Goal: Transaction & Acquisition: Purchase product/service

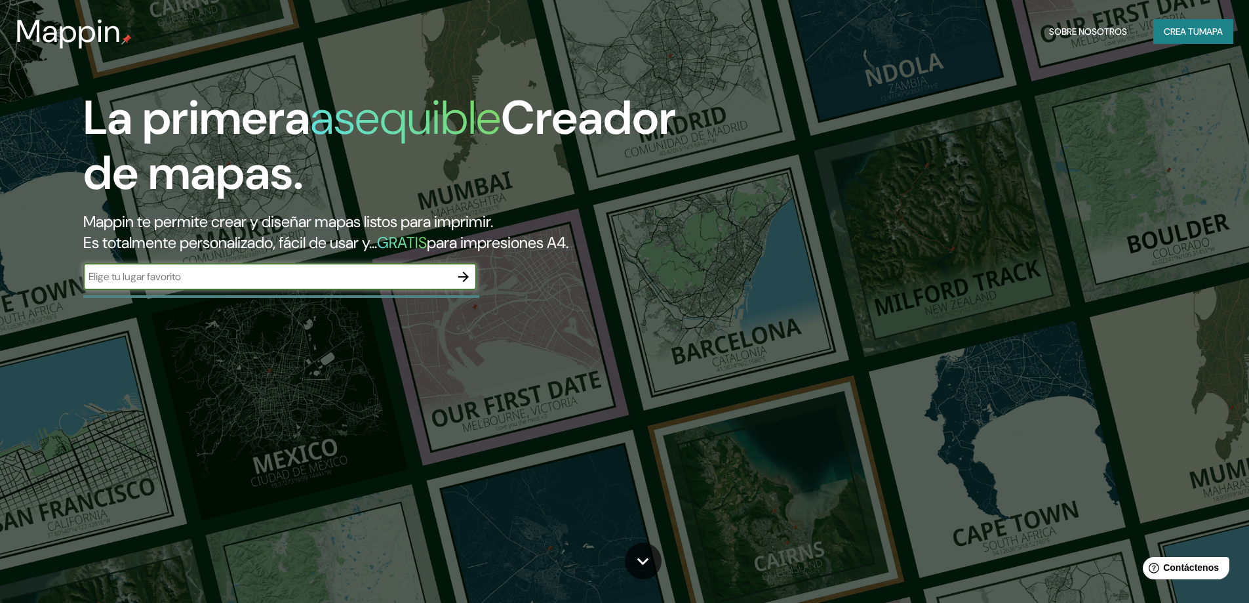
click at [206, 271] on input "text" at bounding box center [266, 276] width 367 height 15
type input "florencia caqueta"
click at [460, 275] on icon "button" at bounding box center [464, 277] width 16 height 16
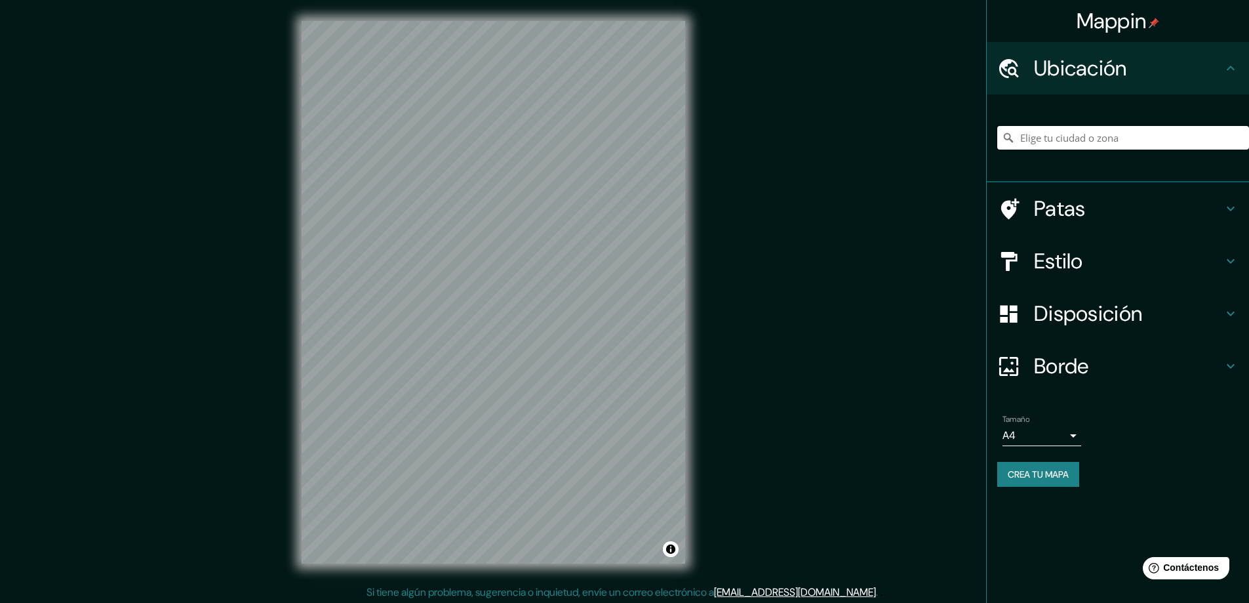
click at [1043, 136] on input "Elige tu ciudad o zona" at bounding box center [1123, 138] width 252 height 24
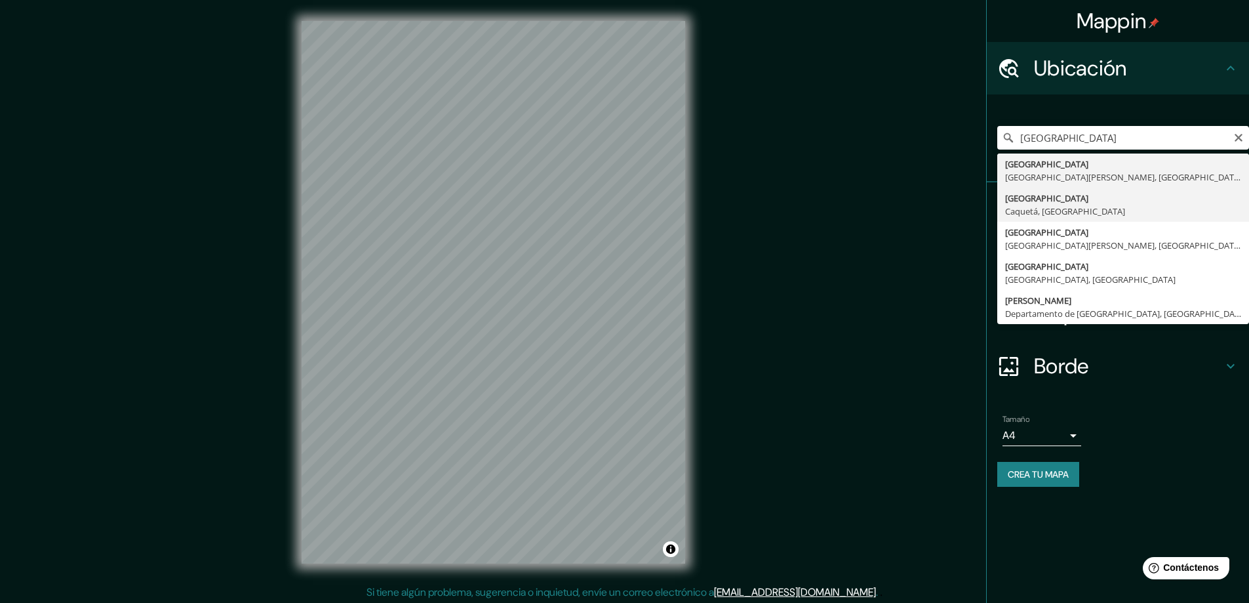
type input "Florencia, Caquetá, Colombia"
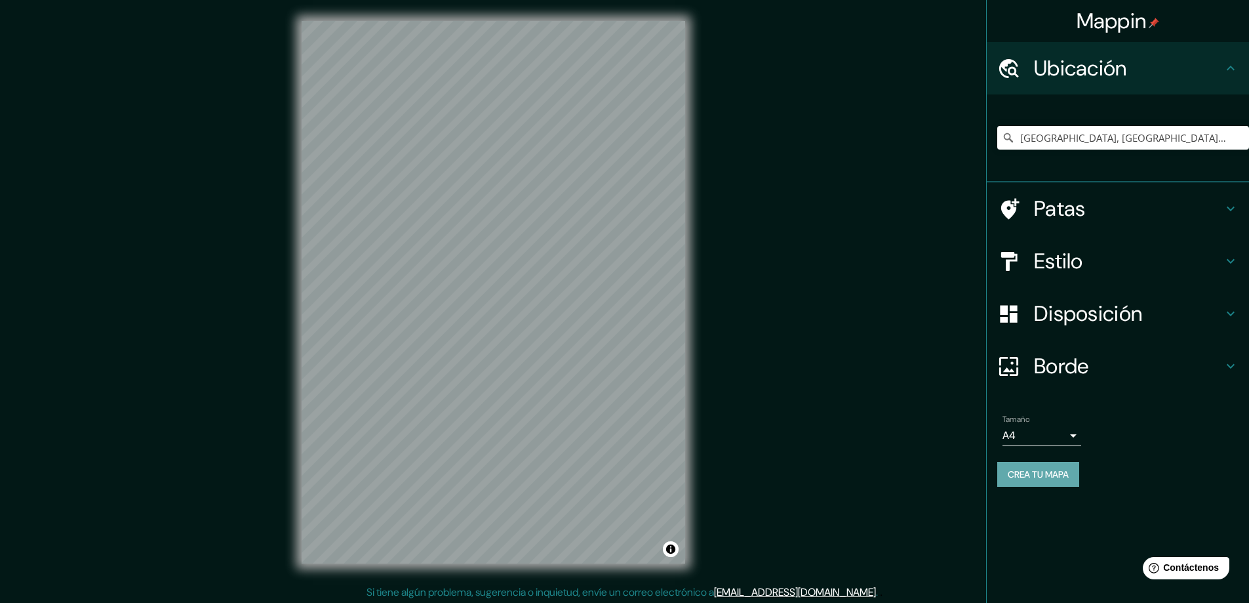
click at [1029, 477] on font "Crea tu mapa" at bounding box center [1038, 474] width 61 height 12
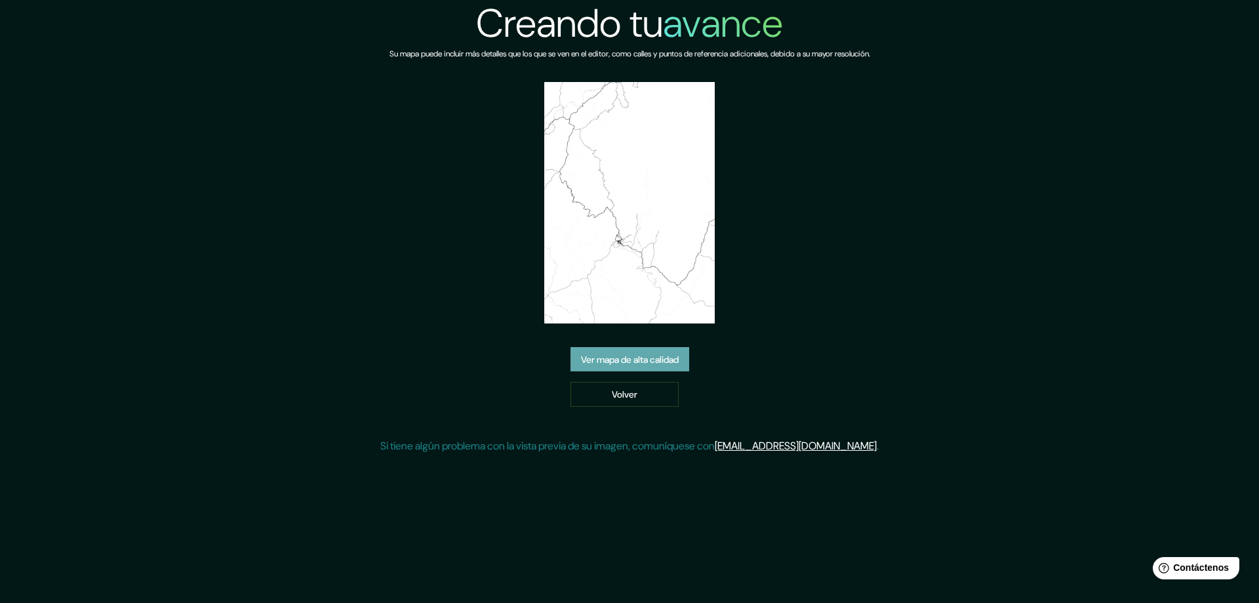
click at [616, 358] on font "Ver mapa de alta calidad" at bounding box center [630, 359] width 98 height 12
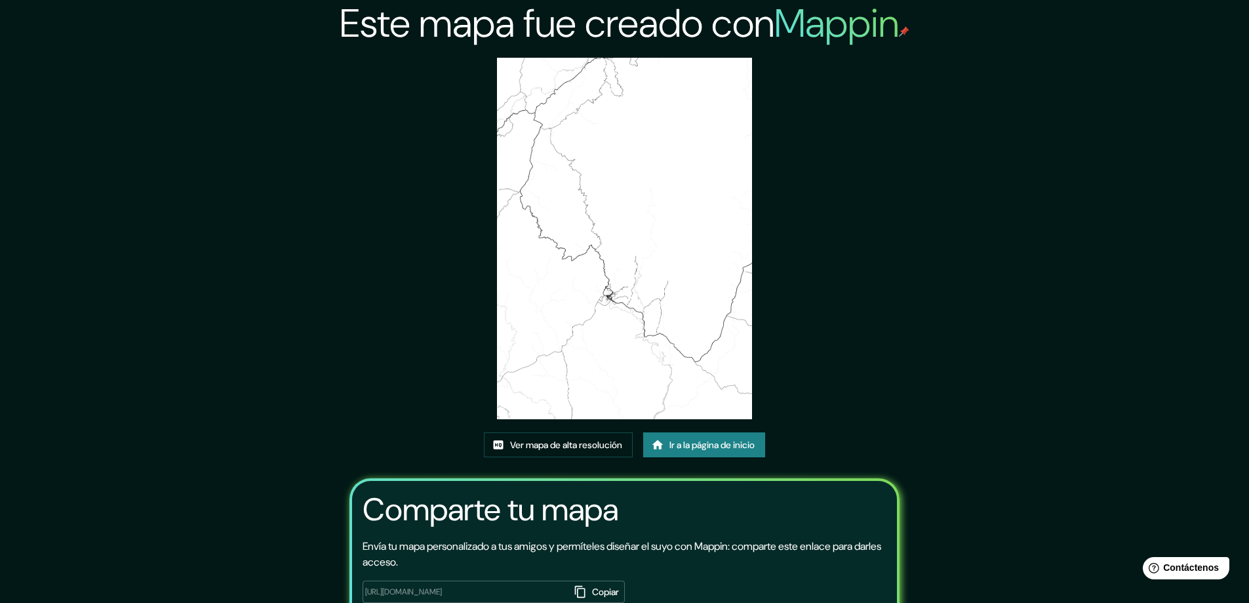
click at [641, 296] on img at bounding box center [625, 238] width 256 height 361
click at [645, 292] on img at bounding box center [625, 238] width 256 height 361
click at [647, 291] on img at bounding box center [625, 238] width 256 height 361
click at [588, 443] on font "Ver mapa de alta resolución" at bounding box center [566, 445] width 112 height 12
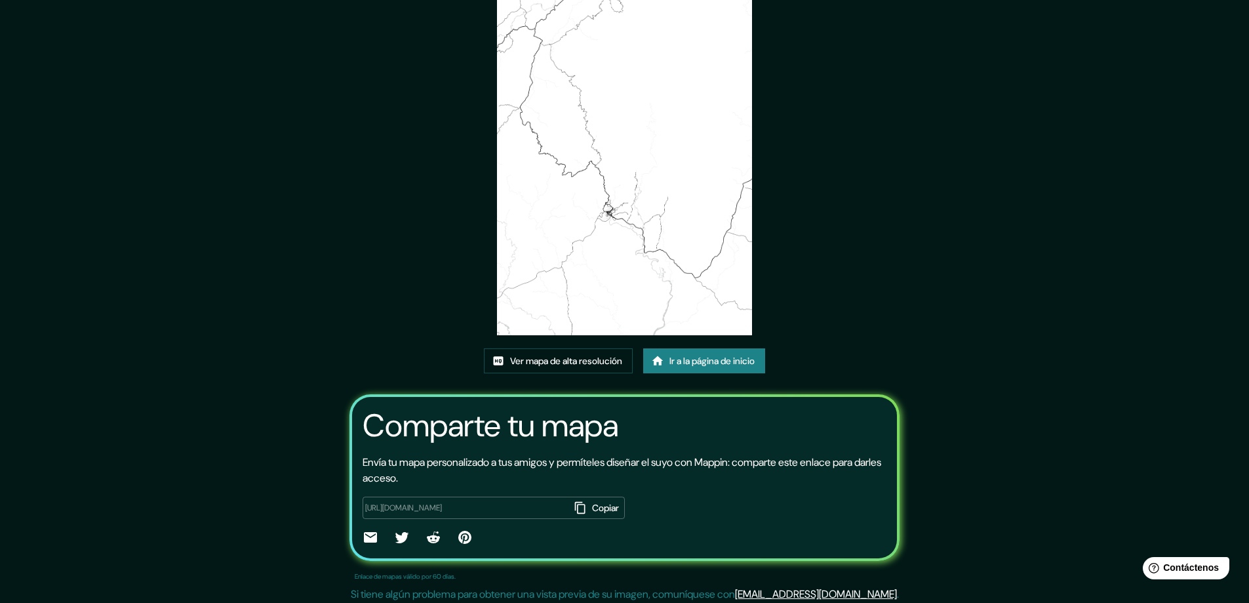
scroll to position [89, 0]
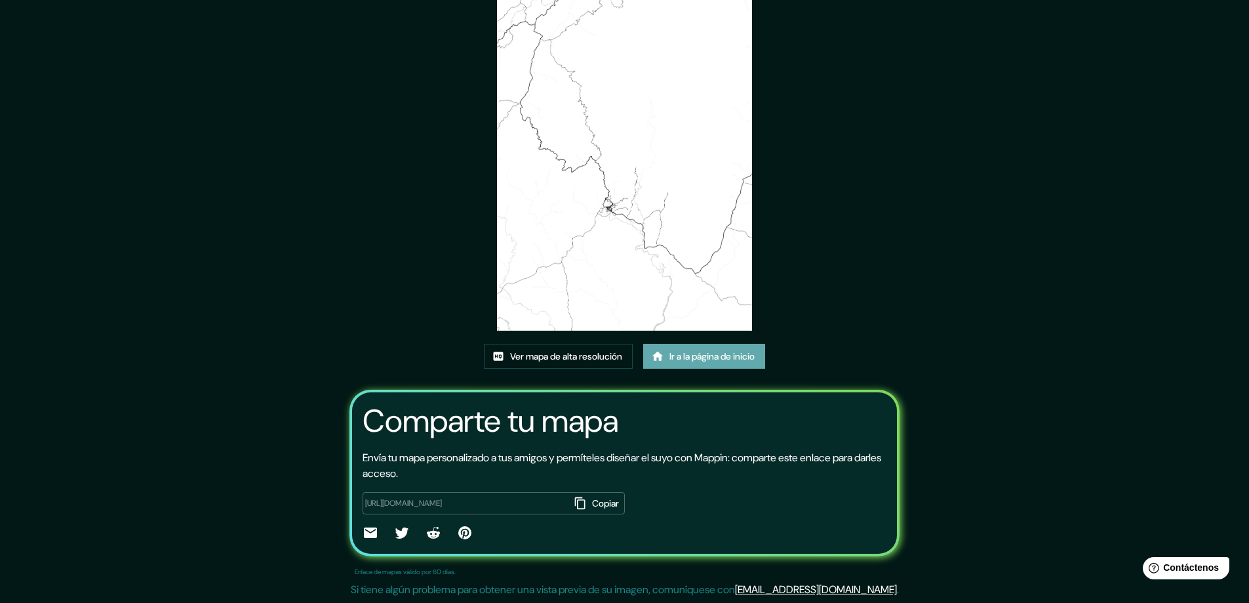
click at [679, 354] on font "Ir a la página de inicio" at bounding box center [711, 357] width 85 height 12
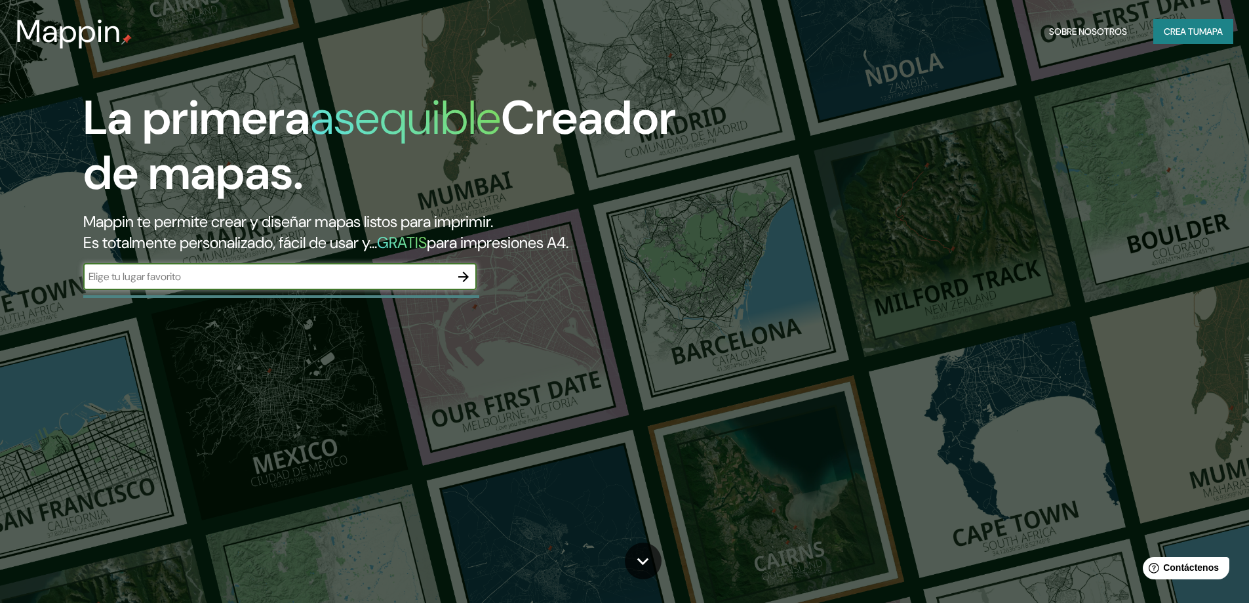
click at [468, 277] on icon "button" at bounding box center [463, 276] width 10 height 10
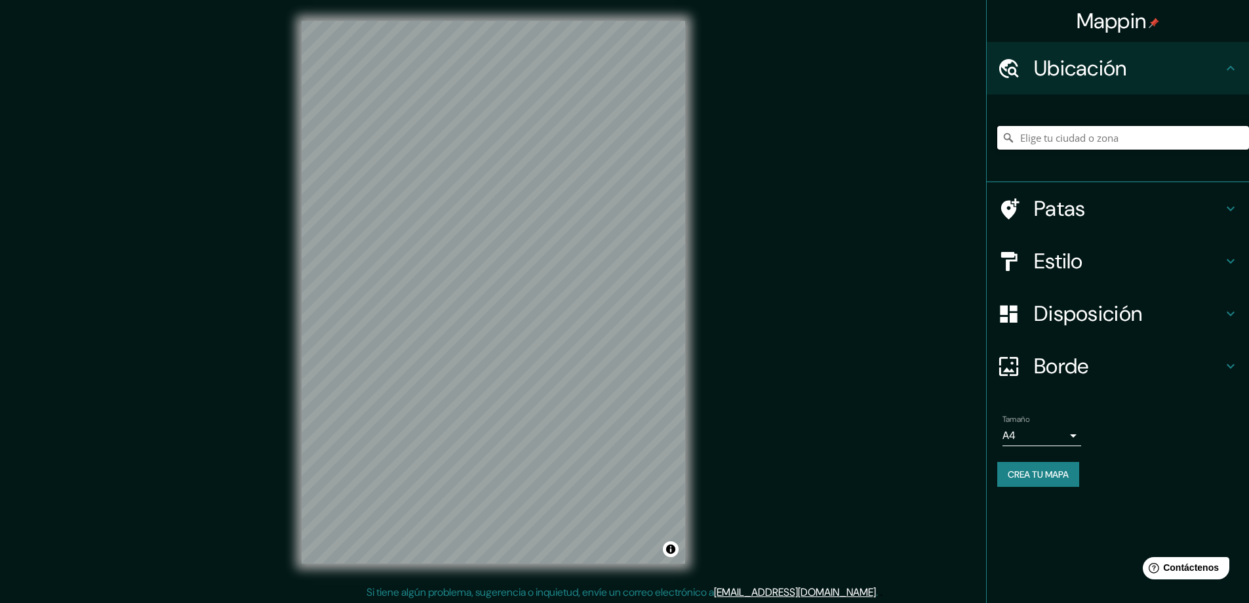
click at [1053, 134] on input "Elige tu ciudad o zona" at bounding box center [1123, 138] width 252 height 24
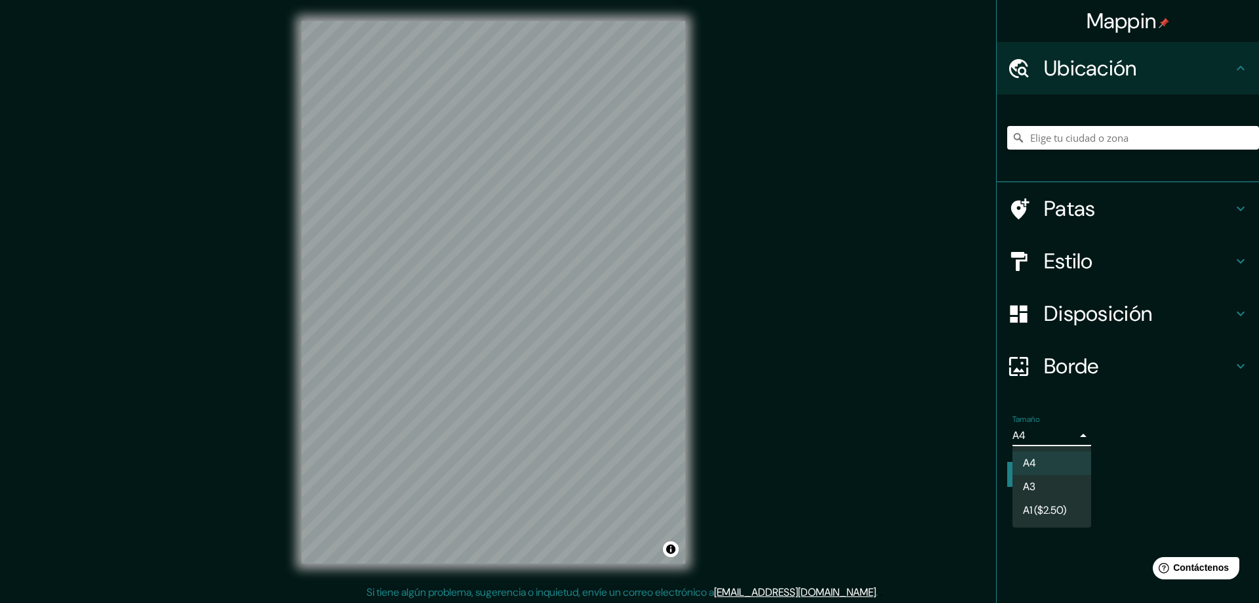
click at [1071, 435] on body "Mappin Ubicación Patas Estilo Disposición Borde Elige un borde. Consejo : puede…" at bounding box center [629, 301] width 1259 height 603
click at [1045, 457] on li "A4" at bounding box center [1051, 463] width 79 height 24
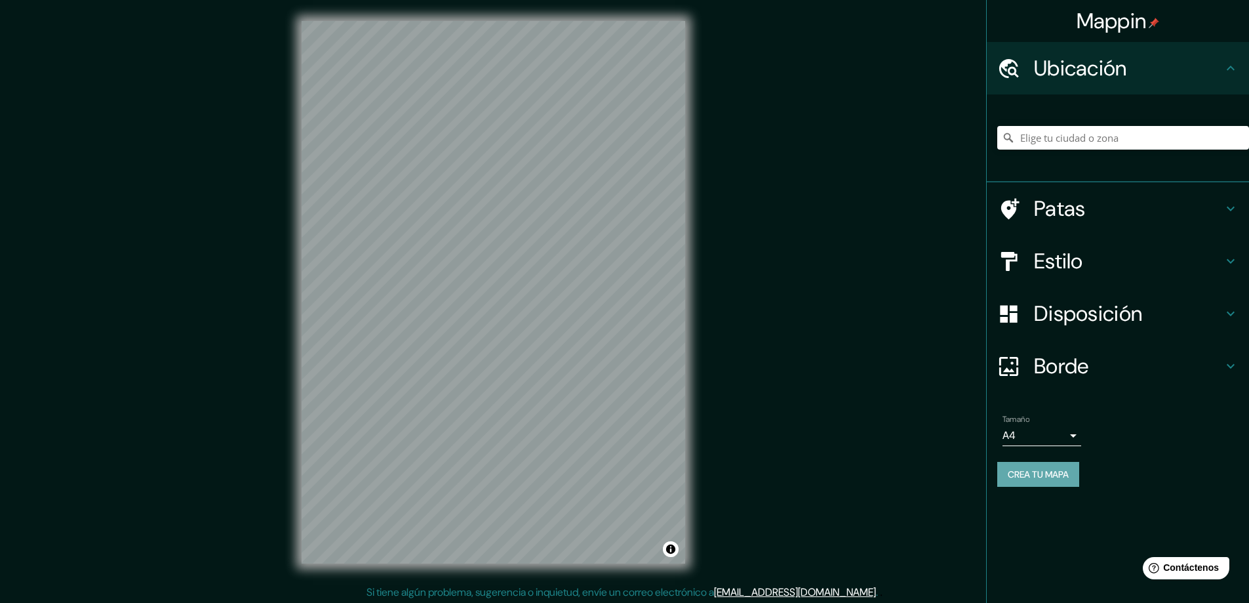
click at [1041, 474] on font "Crea tu mapa" at bounding box center [1038, 474] width 61 height 12
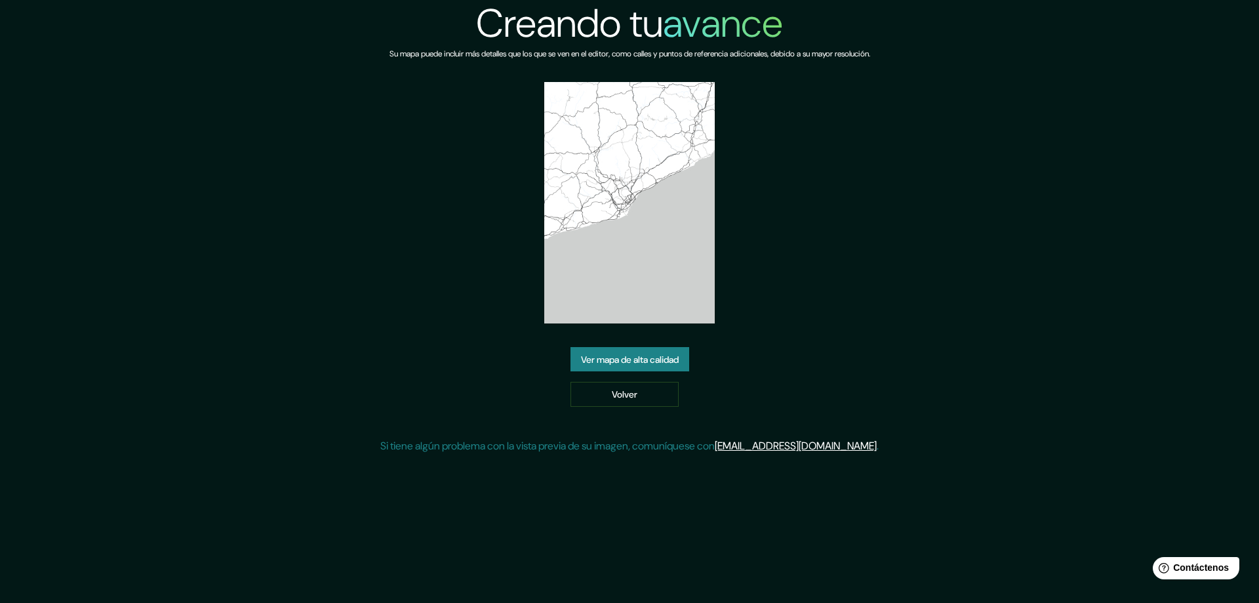
click at [817, 450] on font "[EMAIL_ADDRESS][DOMAIN_NAME]" at bounding box center [796, 446] width 162 height 14
click at [634, 357] on font "Ver mapa de alta calidad" at bounding box center [630, 359] width 98 height 12
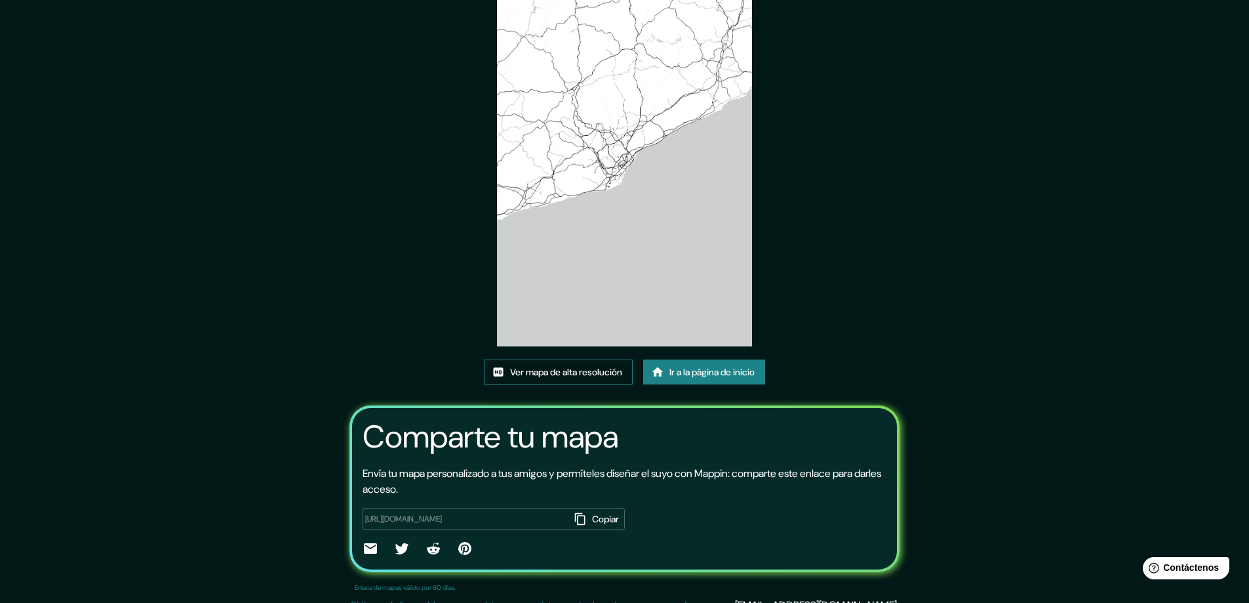
scroll to position [89, 0]
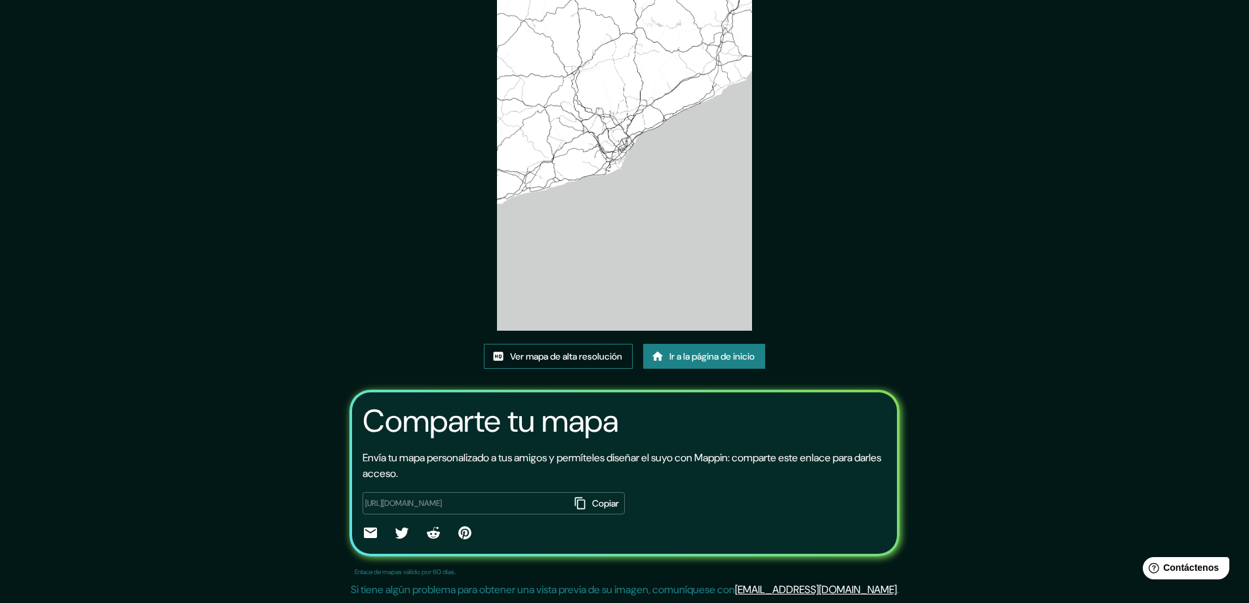
click at [572, 361] on font "Ver mapa de alta resolución" at bounding box center [566, 357] width 112 height 12
click at [844, 592] on font "[EMAIL_ADDRESS][DOMAIN_NAME]" at bounding box center [816, 589] width 162 height 14
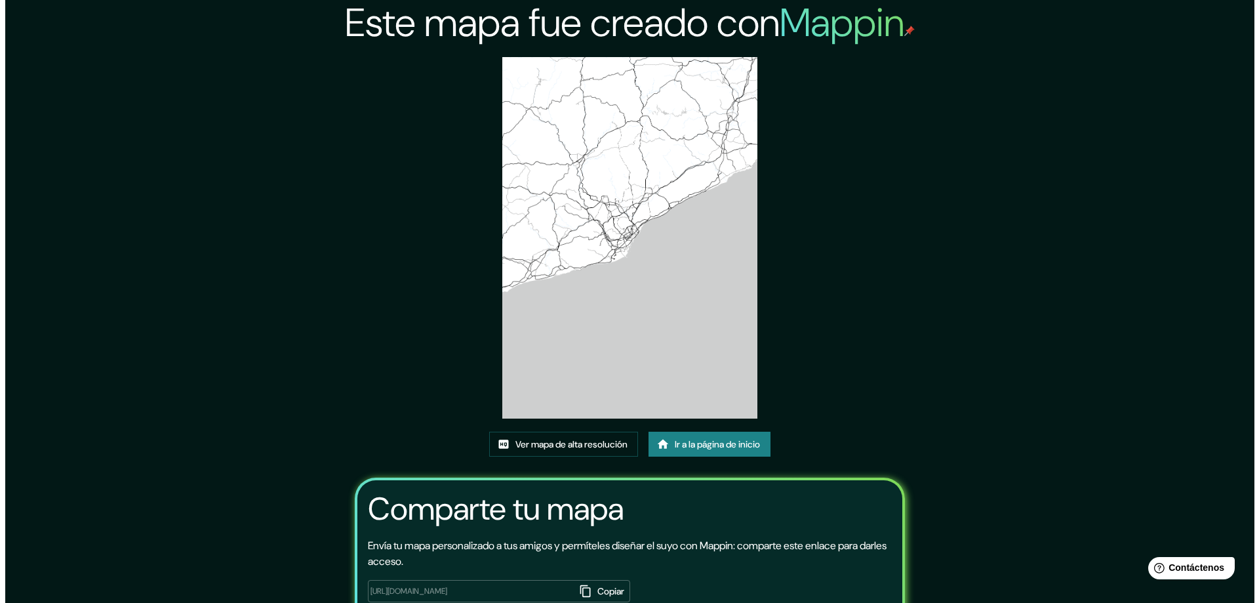
scroll to position [0, 0]
